Goal: Task Accomplishment & Management: Complete application form

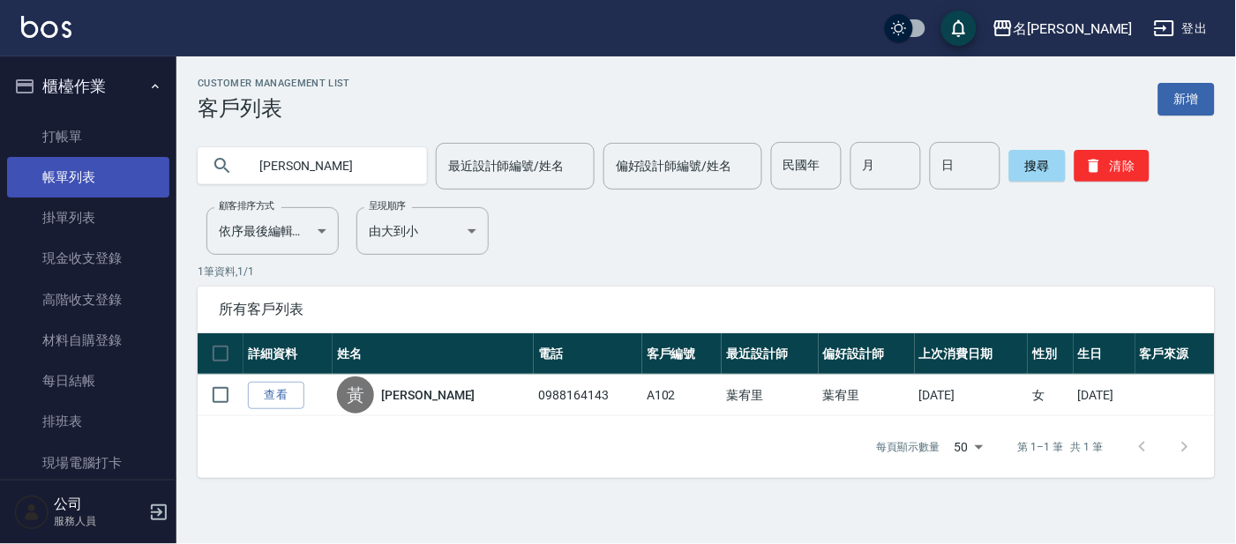
click at [80, 167] on link "帳單列表" at bounding box center [88, 177] width 162 height 41
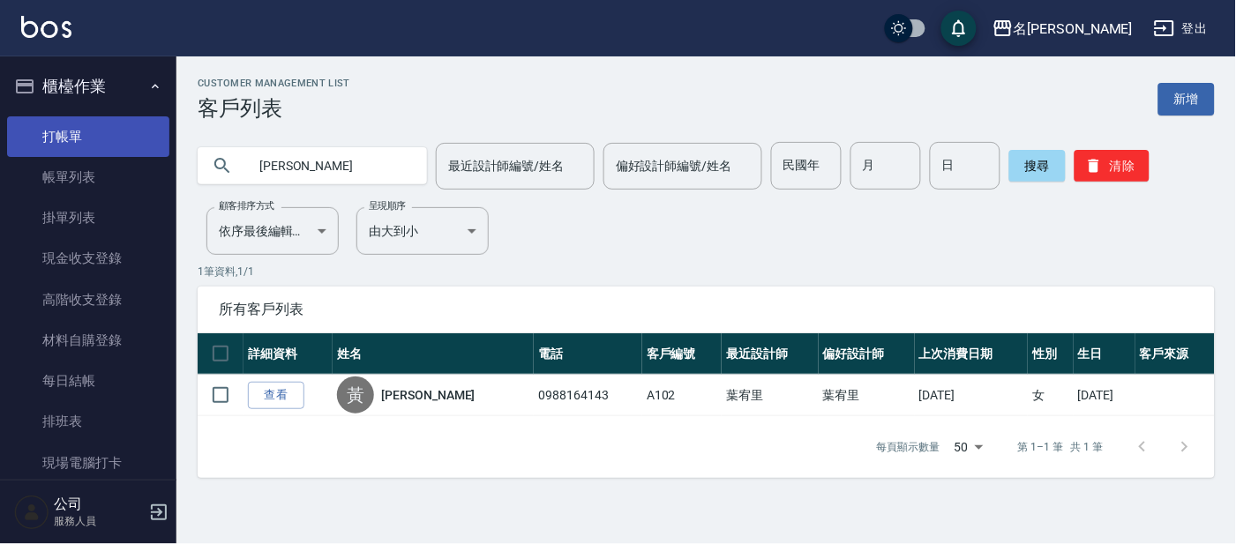
click at [83, 147] on link "打帳單" at bounding box center [88, 136] width 162 height 41
click at [96, 130] on link "打帳單" at bounding box center [88, 136] width 162 height 41
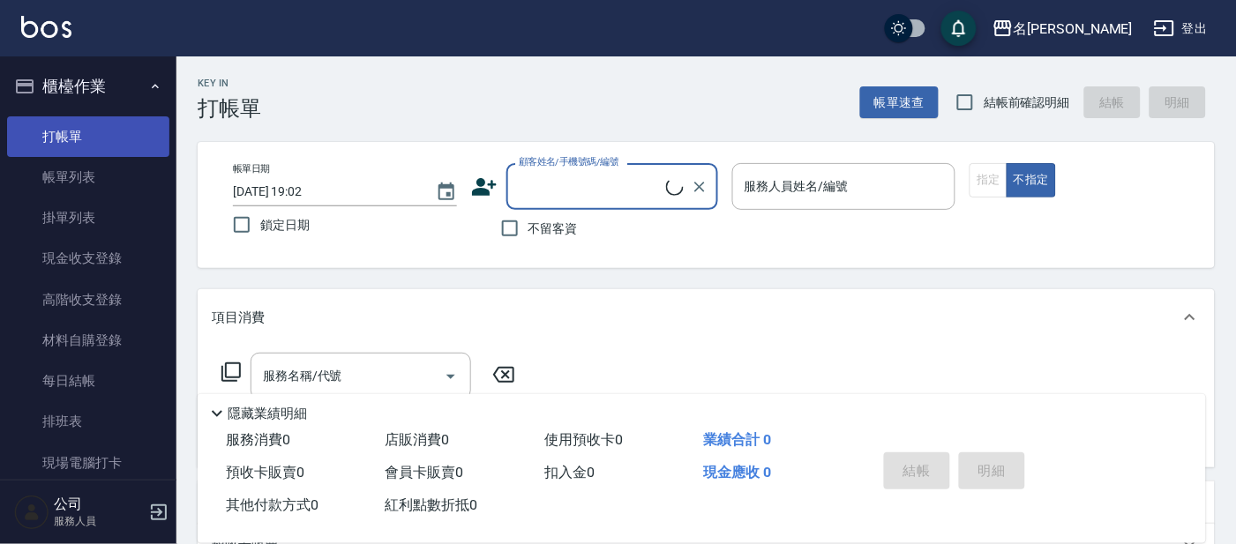
click at [64, 132] on link "打帳單" at bounding box center [88, 136] width 162 height 41
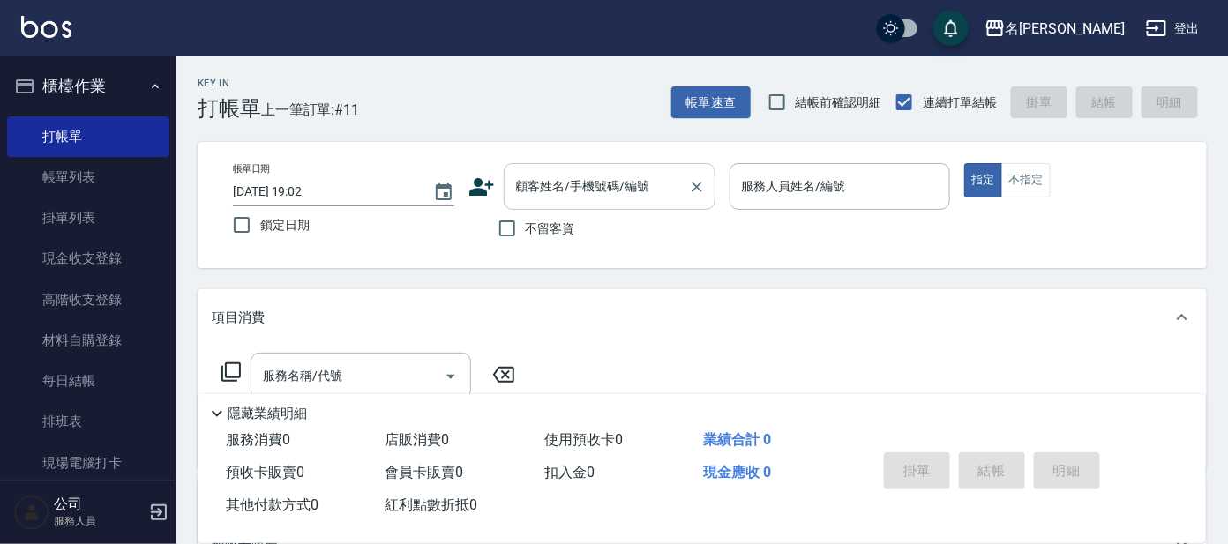
click at [541, 174] on div "顧客姓名/手機號碼/編號 顧客姓名/手機號碼/編號" at bounding box center [610, 186] width 212 height 47
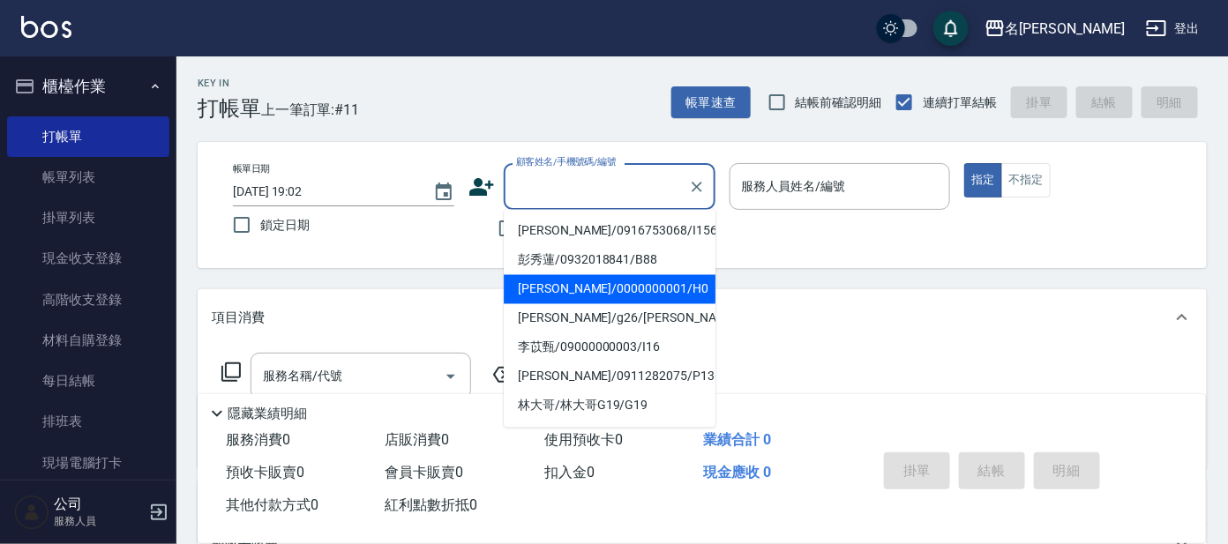
type input "[PERSON_NAME]/0000000001/H0"
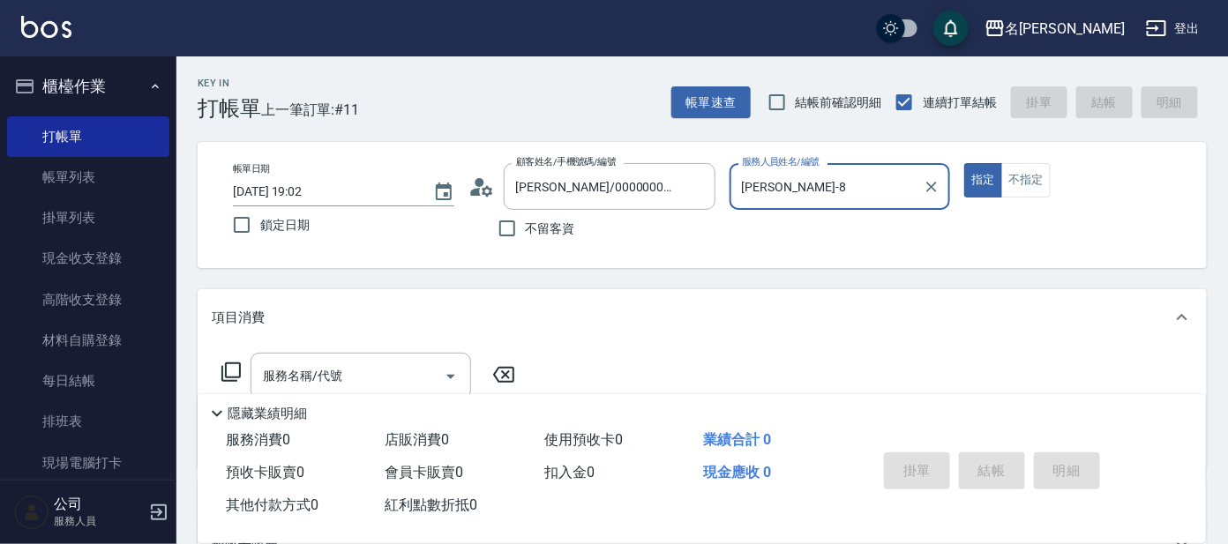
type input "[PERSON_NAME]-8"
click at [964, 163] on button "指定" at bounding box center [983, 180] width 38 height 34
type button "true"
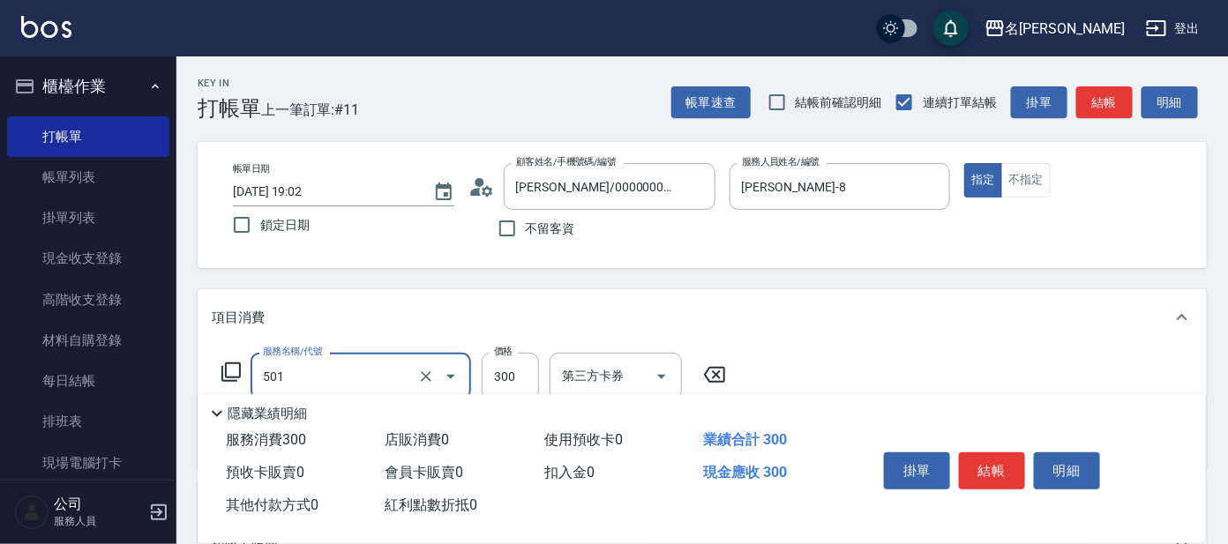
type input "洗髮(創意)(501)"
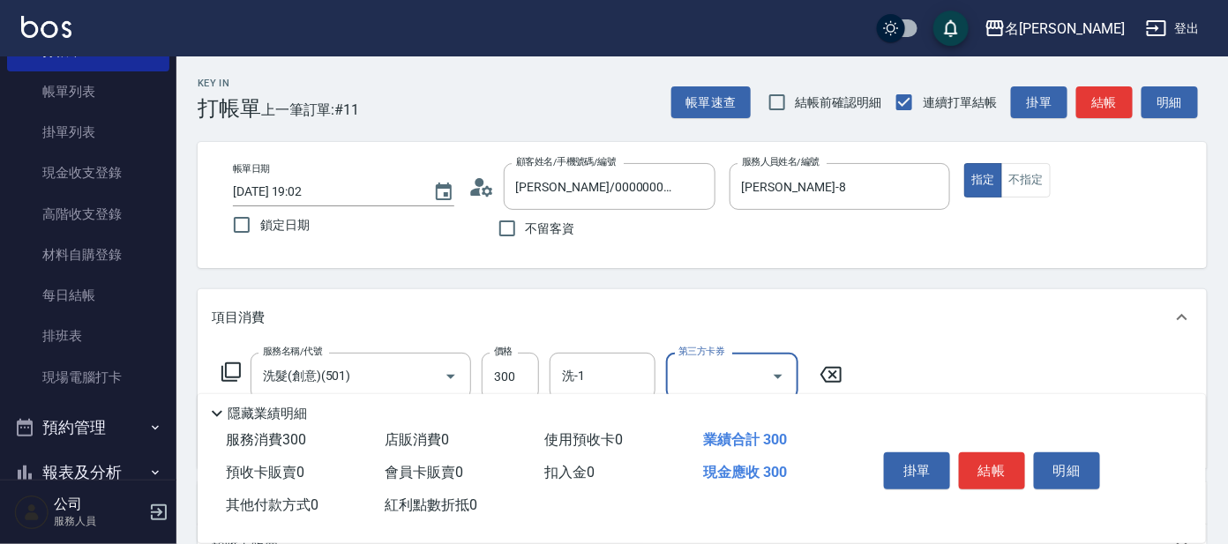
scroll to position [220, 0]
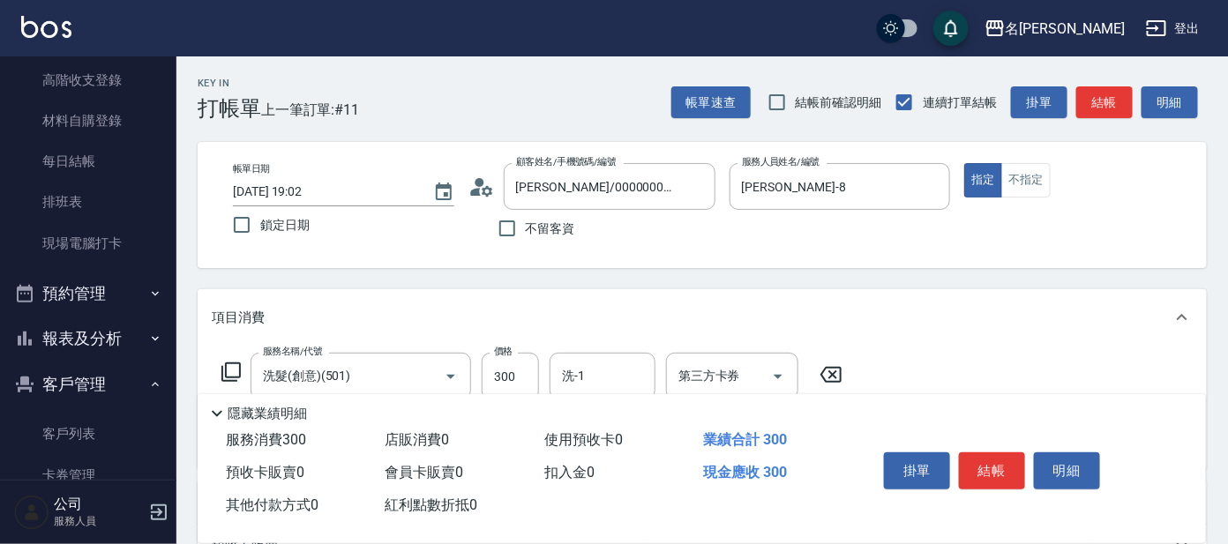
drag, startPoint x: 855, startPoint y: 375, endPoint x: 835, endPoint y: 371, distance: 19.7
click at [852, 374] on div "服務名稱/代號 洗髮(創意)(501) 服務名稱/代號 價格 300 價格 洗-1 洗-1 第三方卡券 第三方卡券" at bounding box center [702, 407] width 1009 height 123
click at [835, 371] on icon at bounding box center [830, 375] width 21 height 16
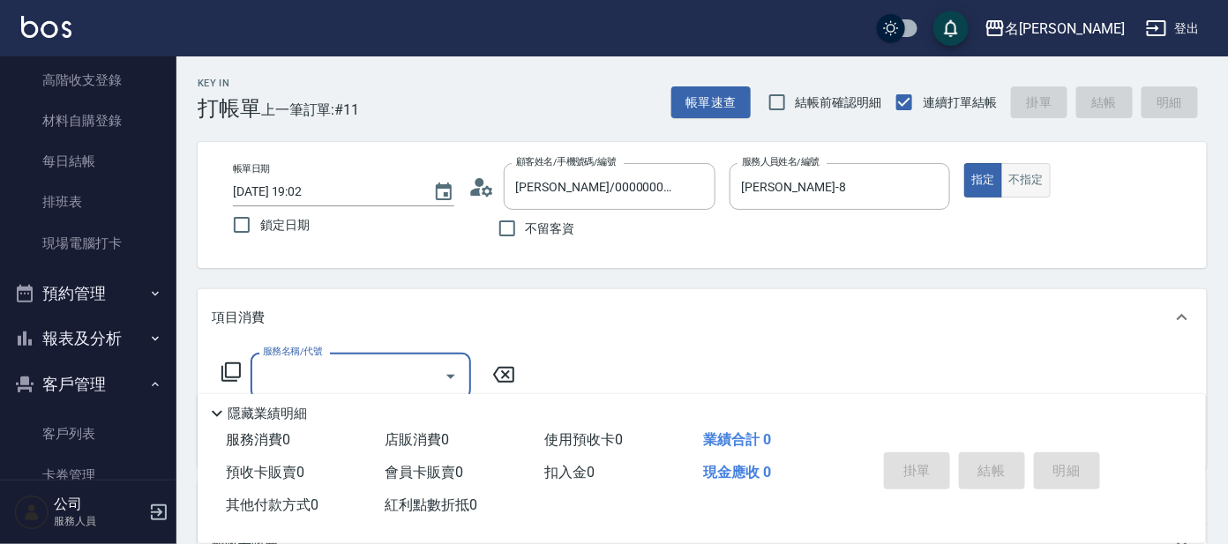
click at [1032, 178] on button "不指定" at bounding box center [1025, 180] width 49 height 34
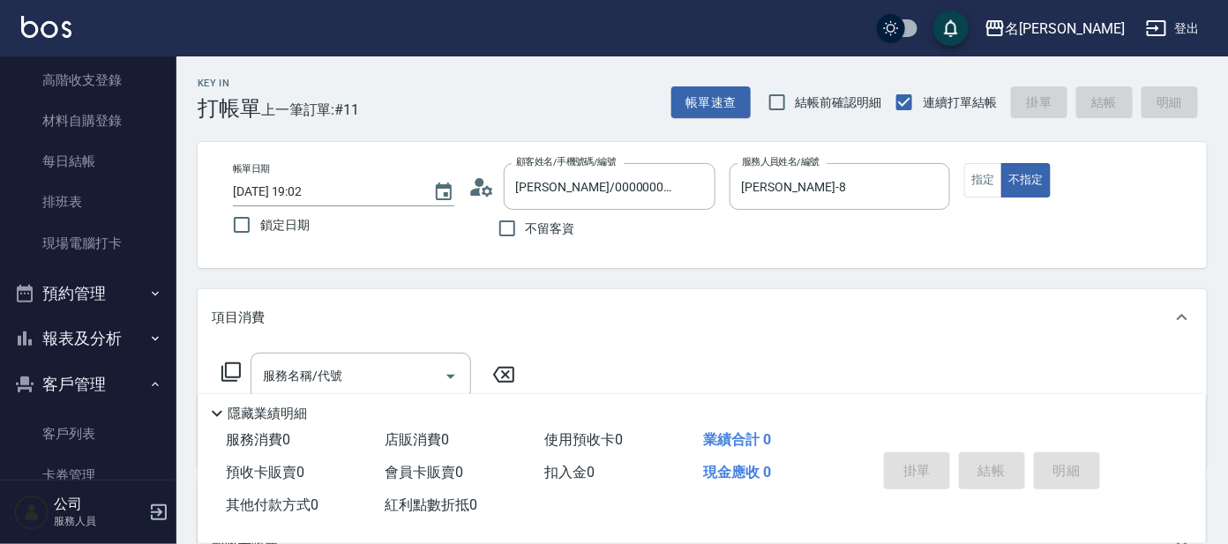
click at [237, 368] on icon at bounding box center [231, 372] width 21 height 21
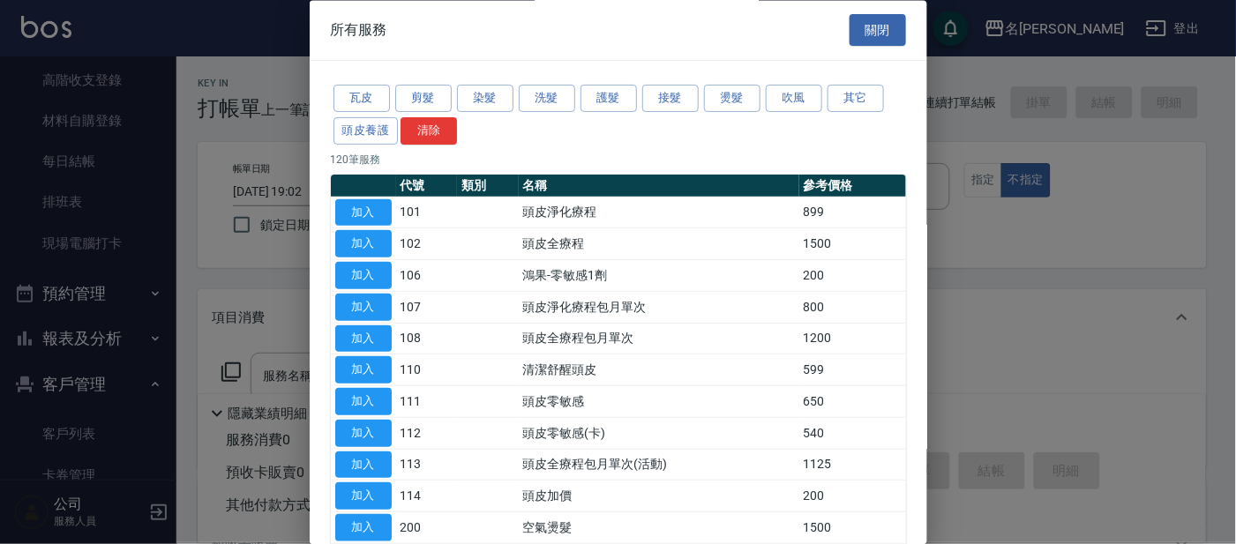
click at [513, 108] on div "瓦皮 剪髮 染髮 洗髮 護髮 接髮 燙髮 吹風 其它 頭皮養護 清除" at bounding box center [618, 115] width 575 height 65
click at [527, 96] on button "洗髮" at bounding box center [547, 99] width 56 height 27
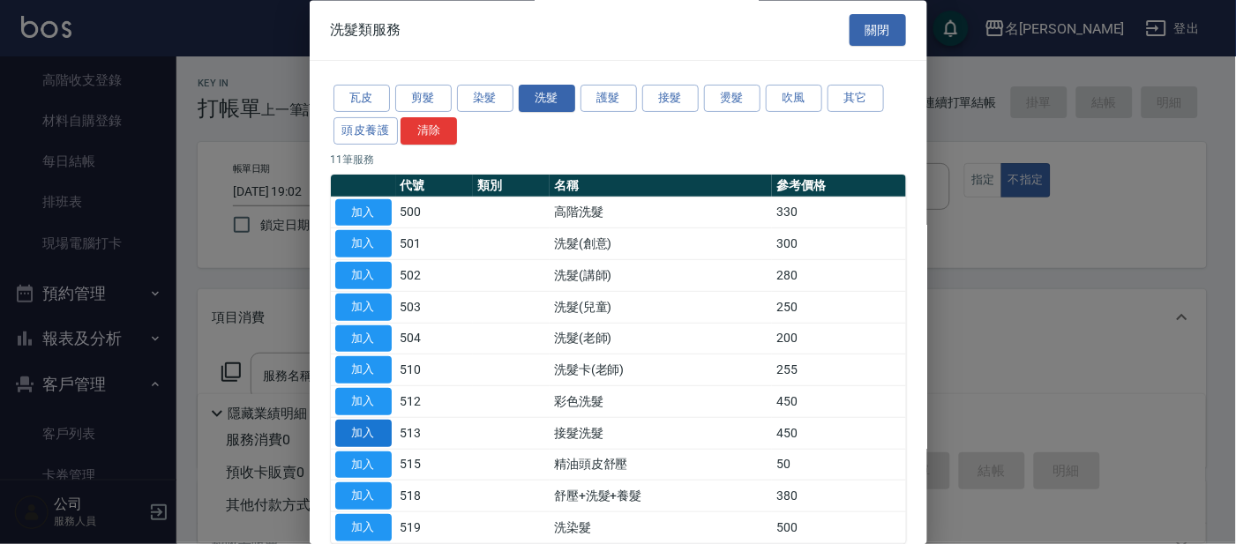
click at [359, 427] on button "加入" at bounding box center [363, 433] width 56 height 27
type input "接髮洗髮(513)"
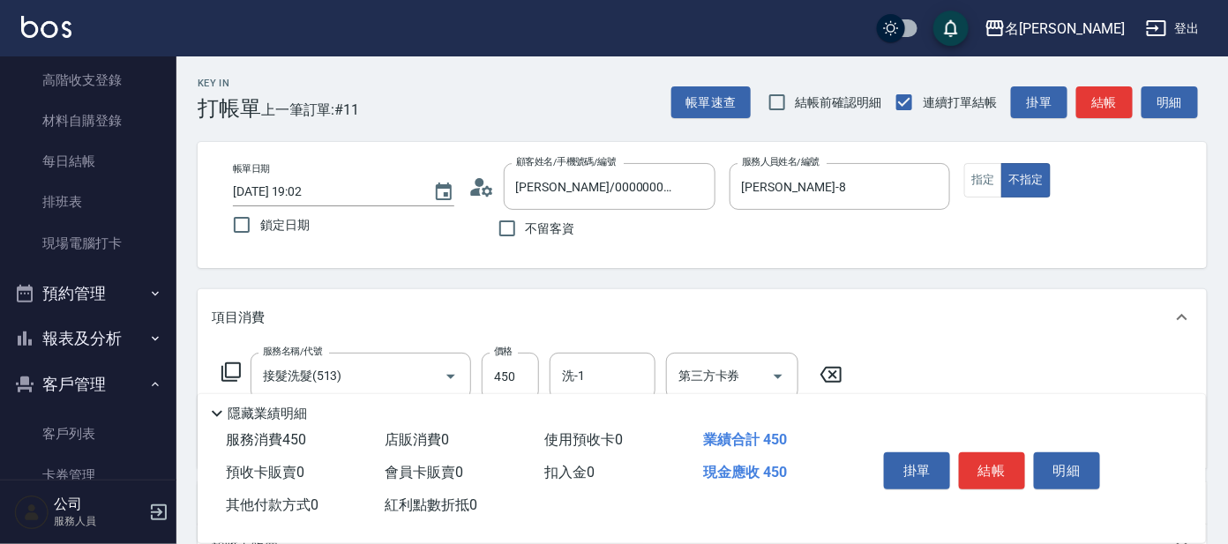
click at [224, 368] on icon at bounding box center [231, 372] width 21 height 21
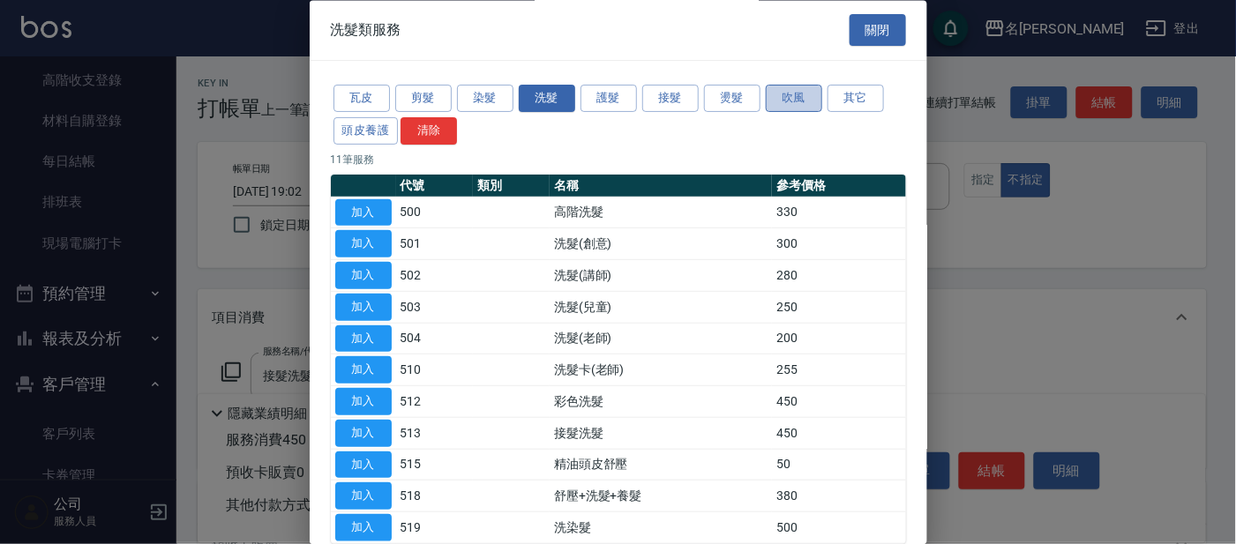
click at [808, 93] on button "吹風" at bounding box center [794, 99] width 56 height 27
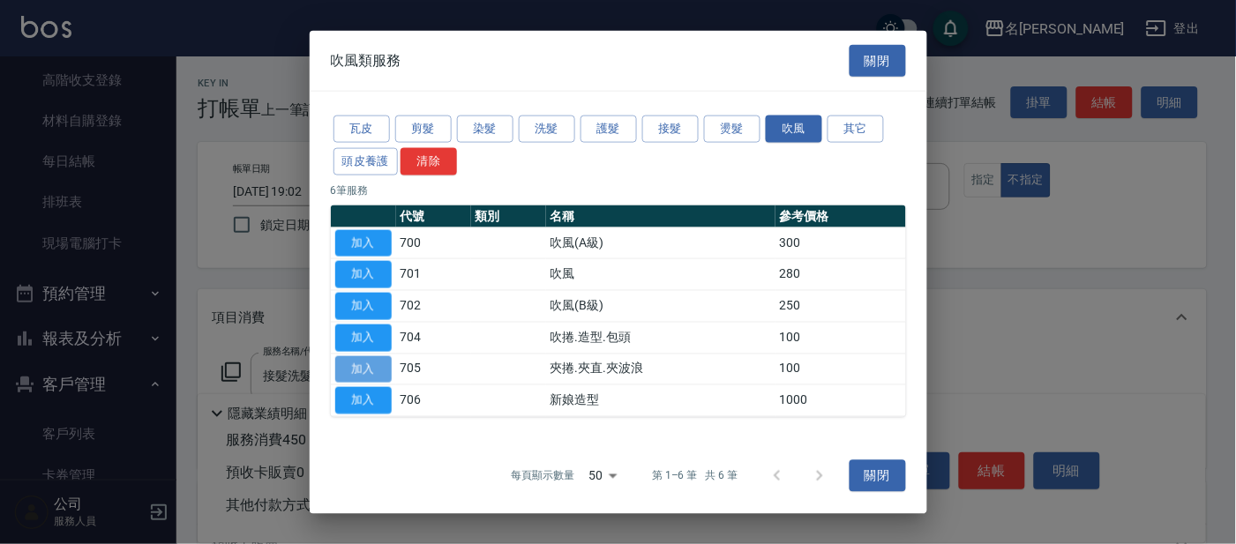
click at [370, 367] on button "加入" at bounding box center [363, 368] width 56 height 27
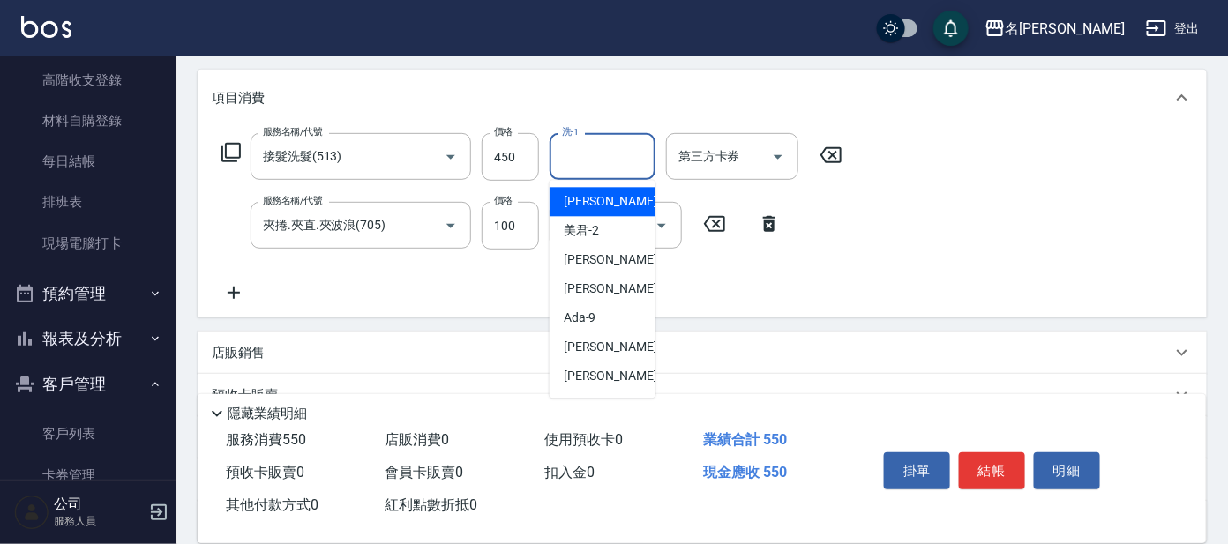
click at [604, 154] on input "洗-1" at bounding box center [602, 156] width 90 height 31
click at [228, 292] on icon at bounding box center [234, 293] width 12 height 12
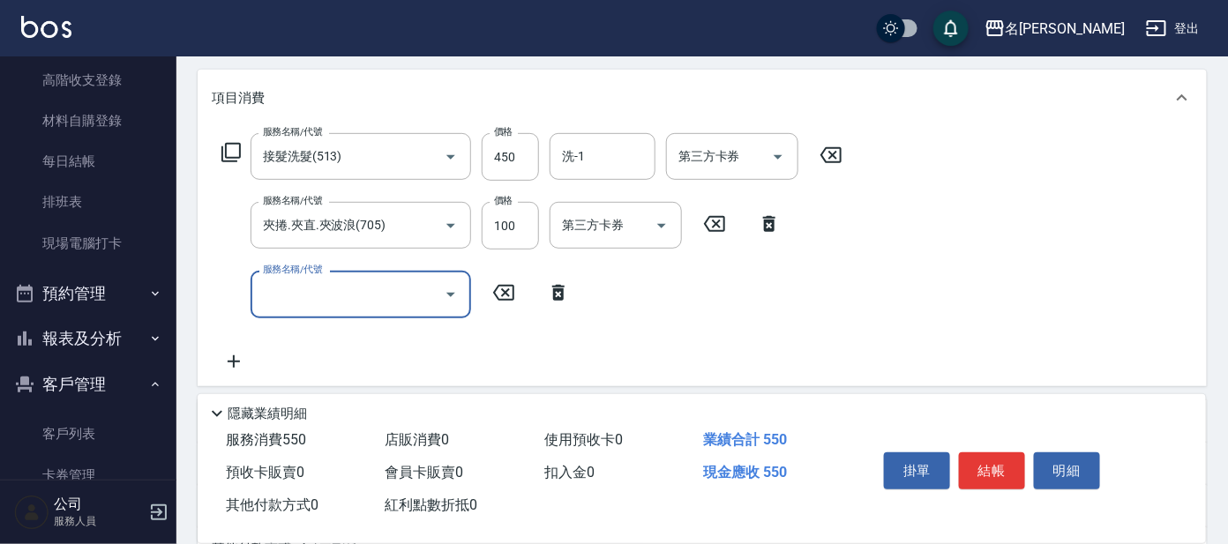
click at [297, 291] on input "服務名稱/代號" at bounding box center [347, 294] width 178 height 31
type input "快速修護(800)"
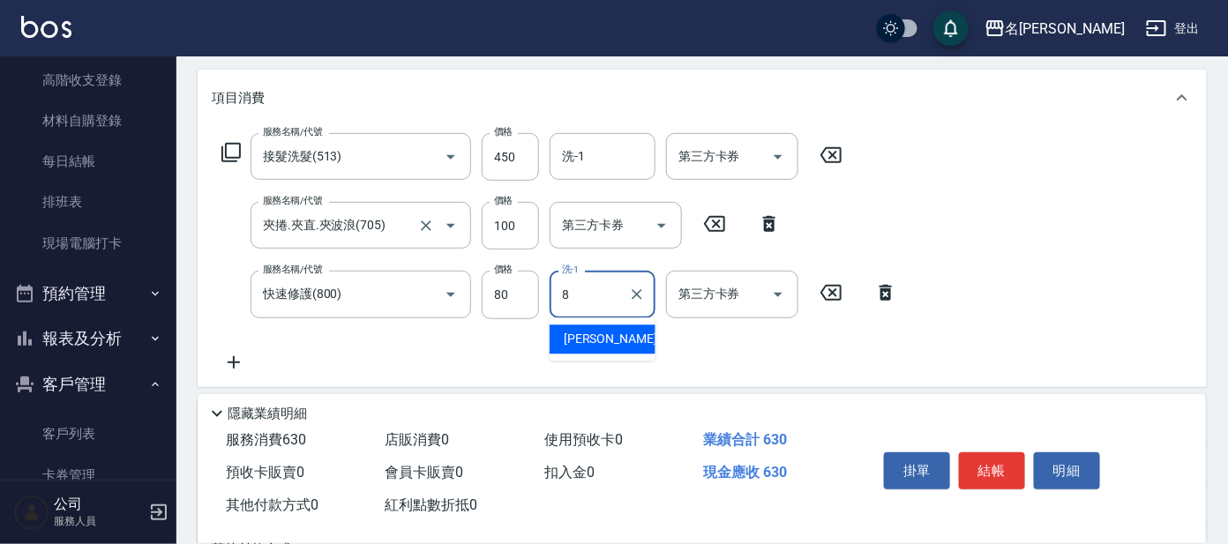
type input "[PERSON_NAME]-8"
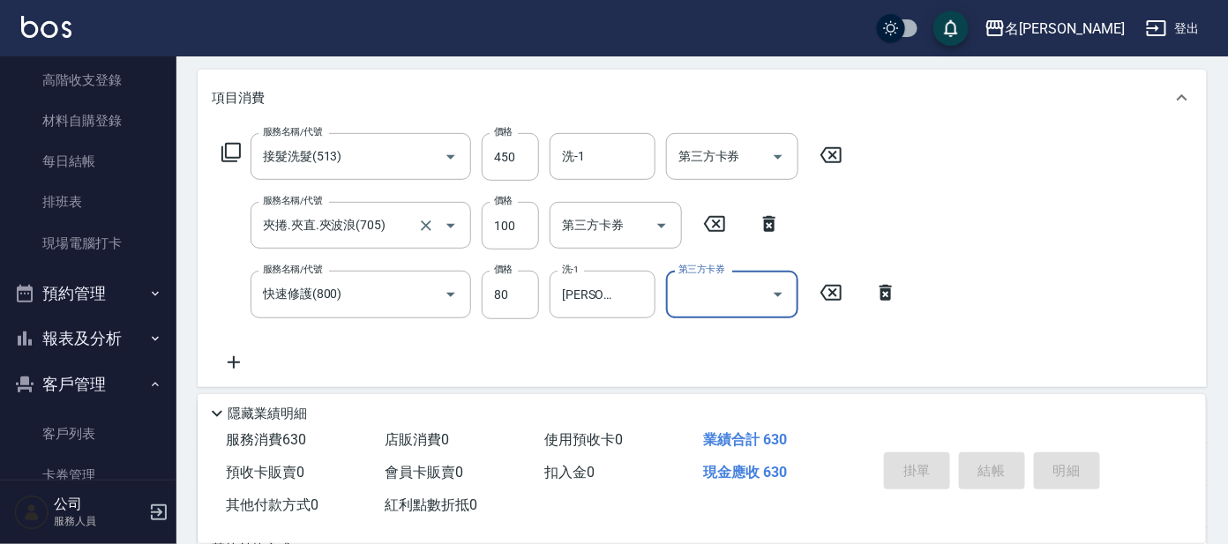
type input "[DATE] 19:03"
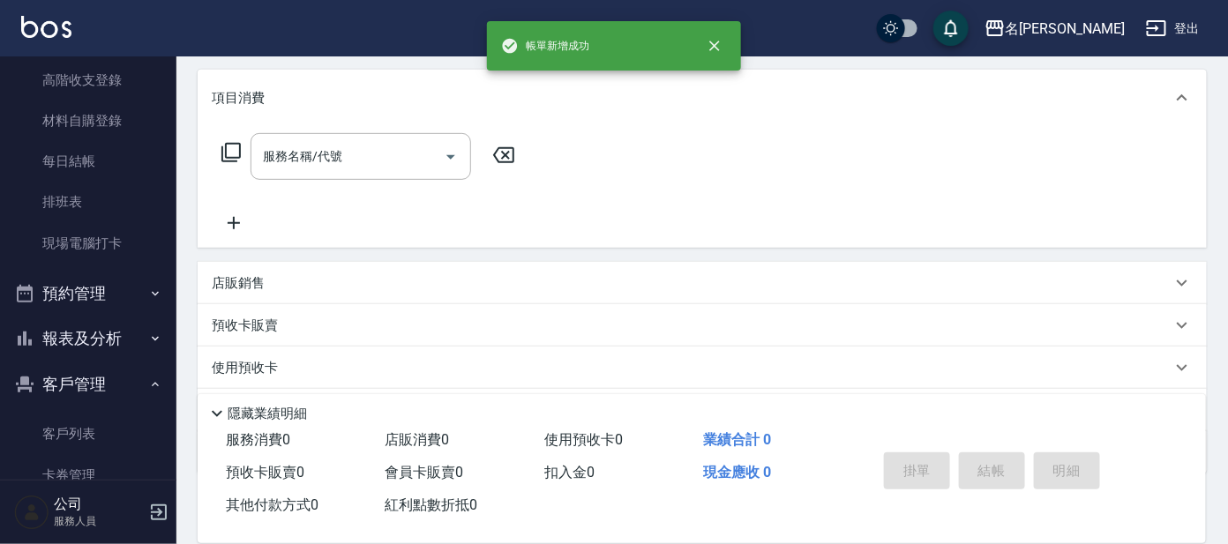
scroll to position [0, 0]
